Goal: Navigation & Orientation: Find specific page/section

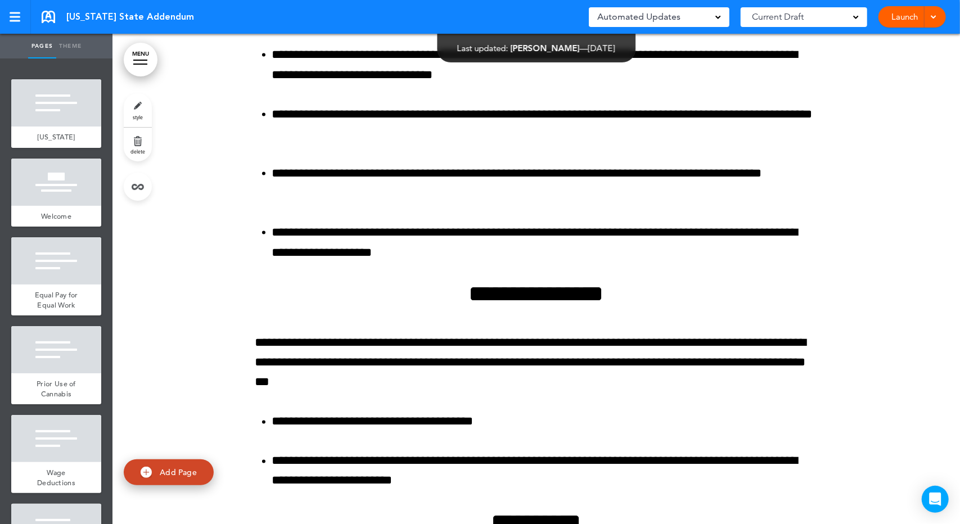
scroll to position [4066, 0]
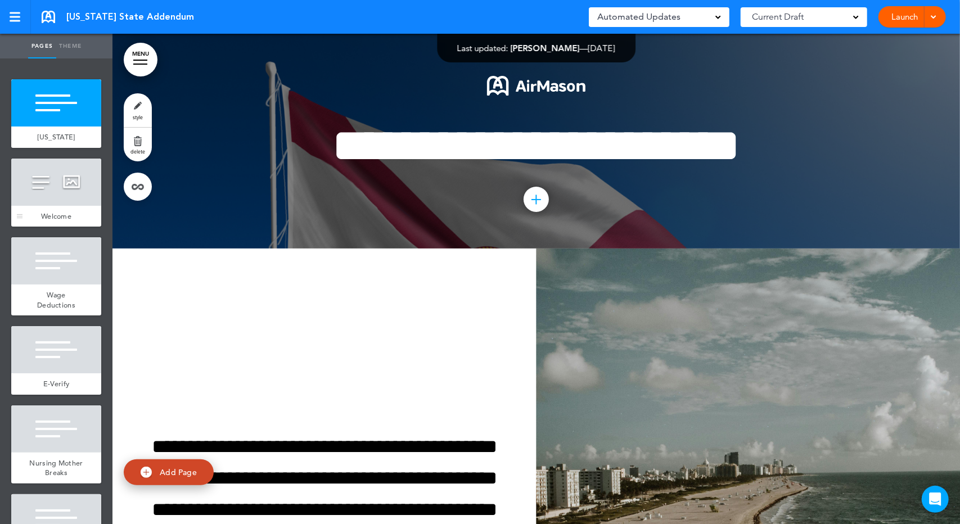
click at [45, 193] on div at bounding box center [56, 182] width 90 height 47
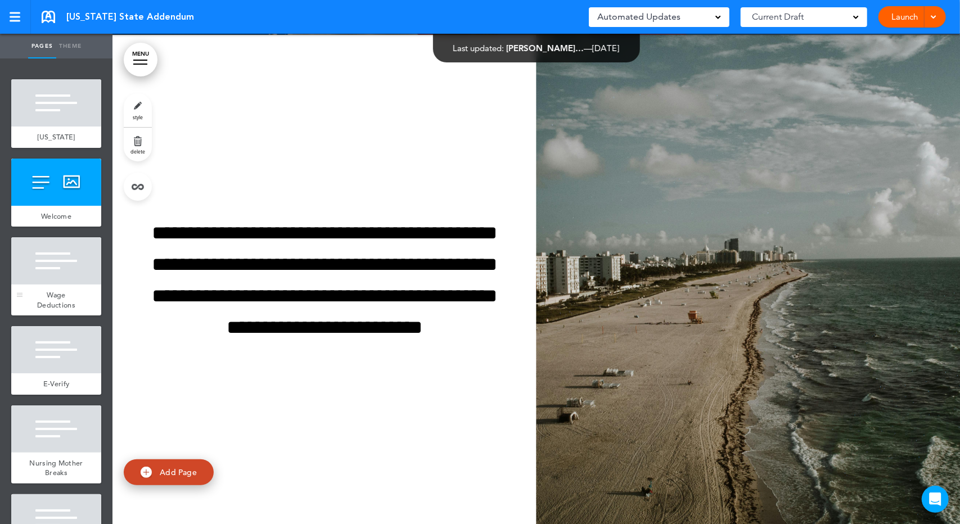
click at [38, 263] on div at bounding box center [56, 260] width 90 height 47
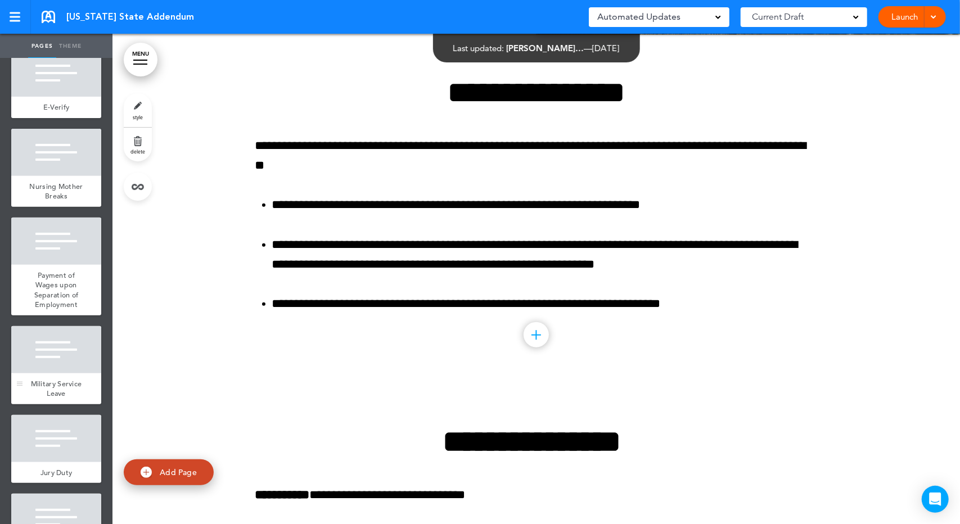
scroll to position [346, 0]
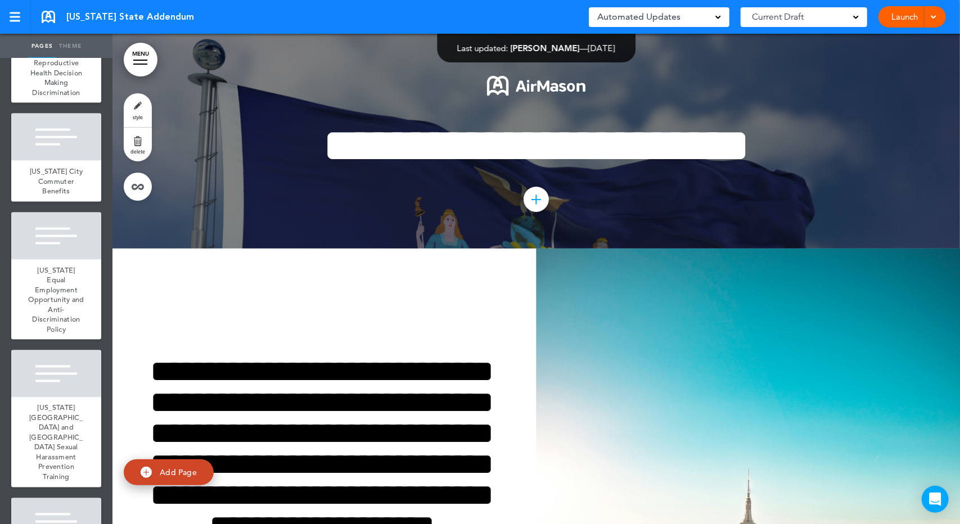
scroll to position [1312, 0]
